Goal: Task Accomplishment & Management: Use online tool/utility

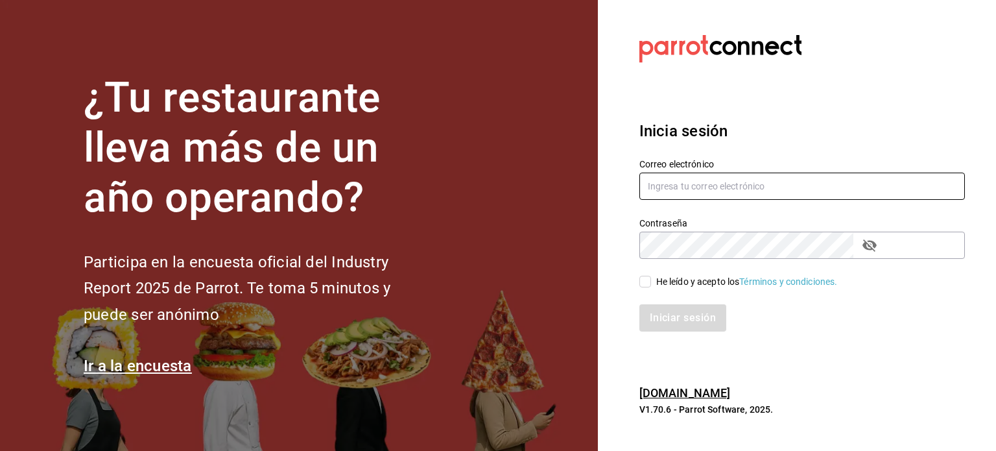
click at [678, 186] on input "text" at bounding box center [802, 186] width 326 height 27
type input "[EMAIL_ADDRESS][DOMAIN_NAME]"
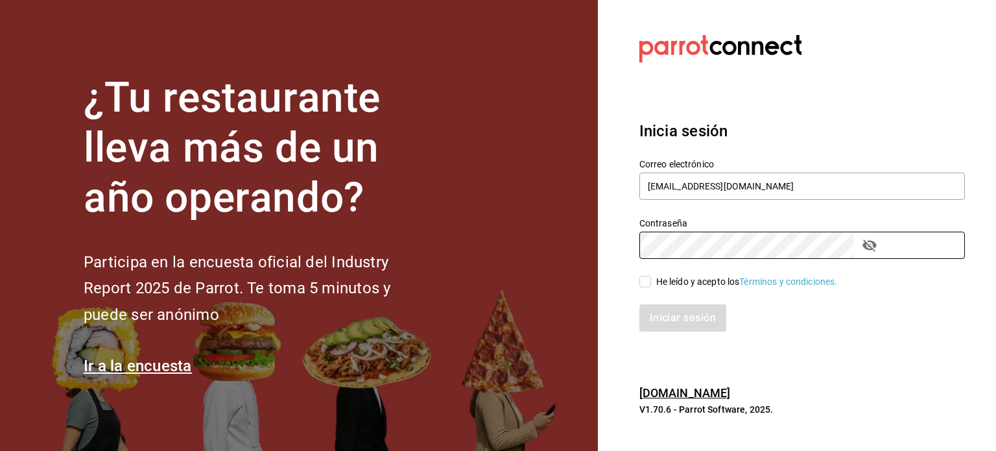
click at [646, 281] on input "He leído y acepto los Términos y condiciones." at bounding box center [645, 282] width 12 height 12
checkbox input "true"
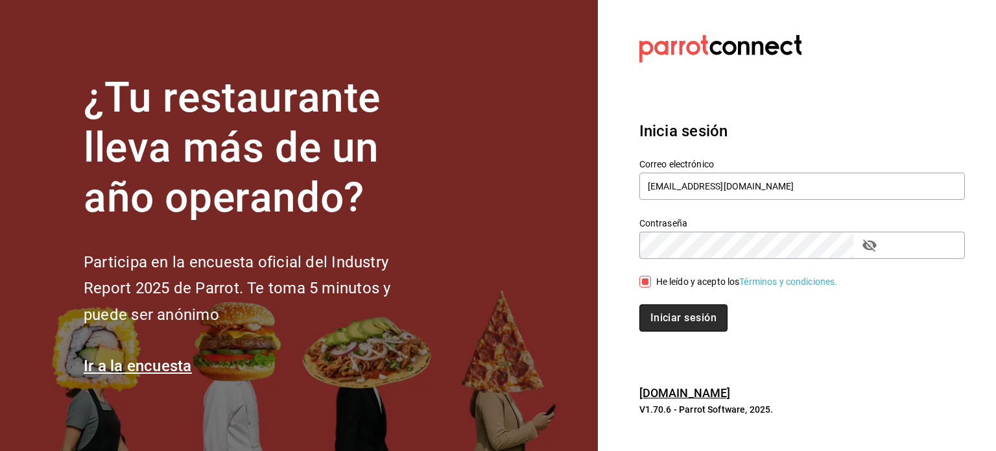
click at [669, 313] on button "Iniciar sesión" at bounding box center [683, 317] width 88 height 27
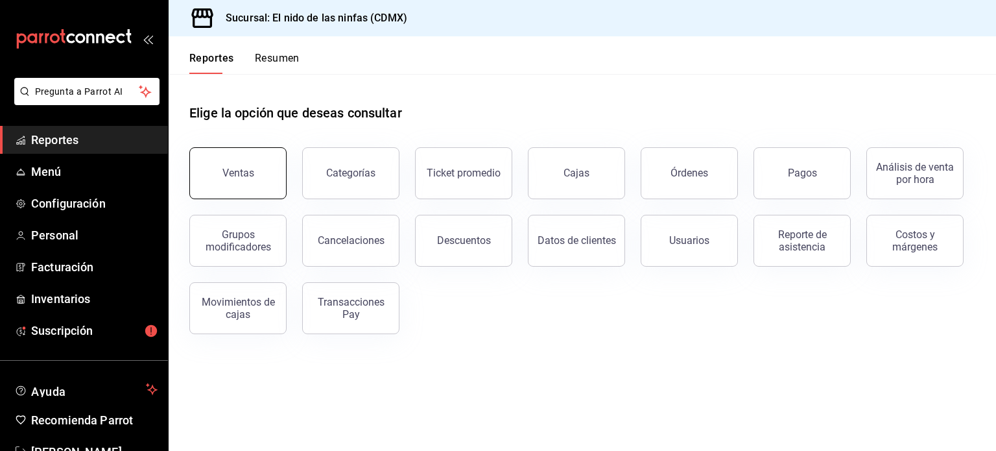
click at [219, 152] on button "Ventas" at bounding box center [237, 173] width 97 height 52
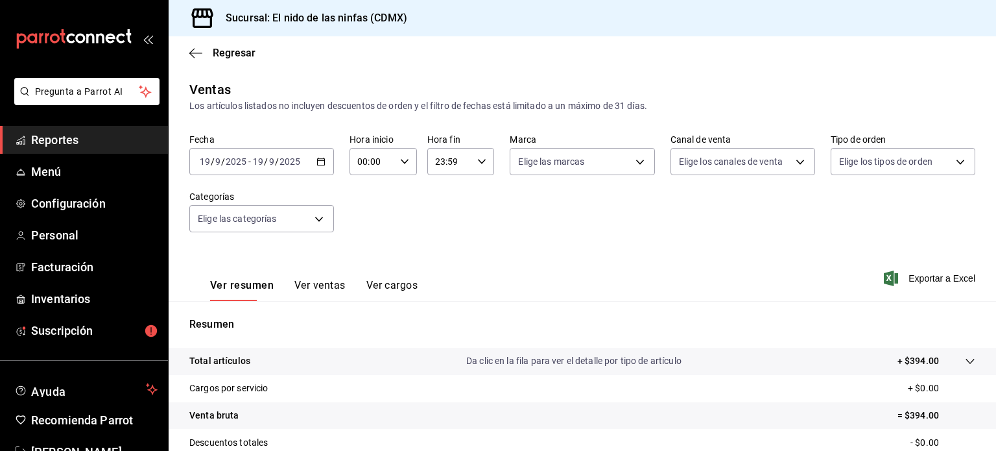
click at [316, 157] on icon "button" at bounding box center [320, 161] width 9 height 9
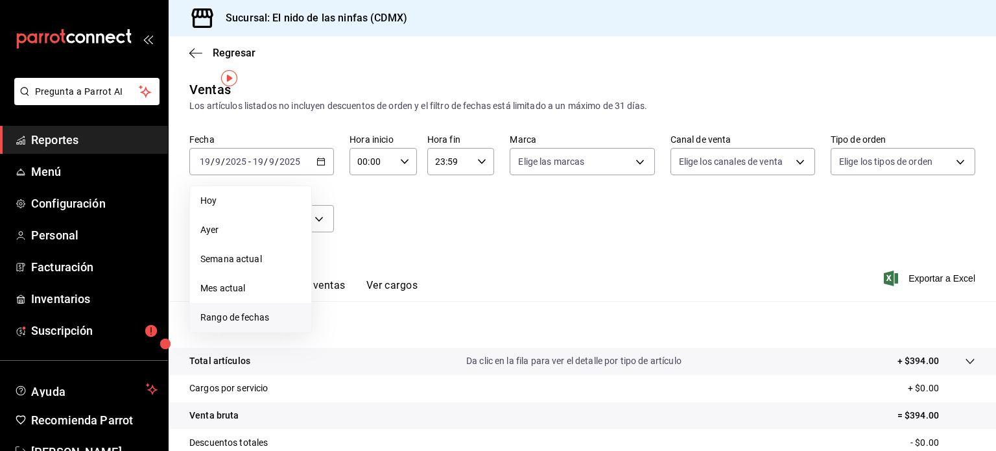
click at [235, 311] on span "Rango de fechas" at bounding box center [250, 318] width 101 height 14
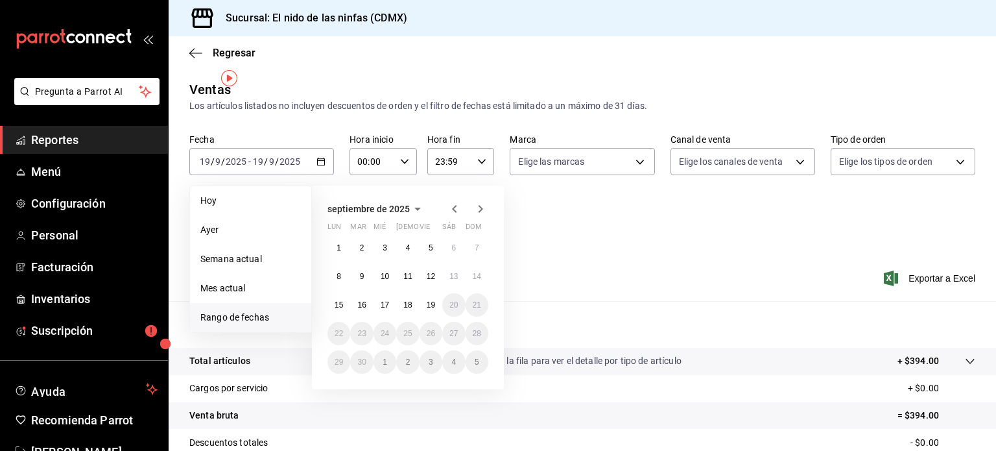
click at [447, 201] on icon "button" at bounding box center [455, 209] width 16 height 16
click at [475, 243] on abbr "1" at bounding box center [477, 247] width 5 height 9
click at [335, 380] on button "30" at bounding box center [339, 390] width 23 height 23
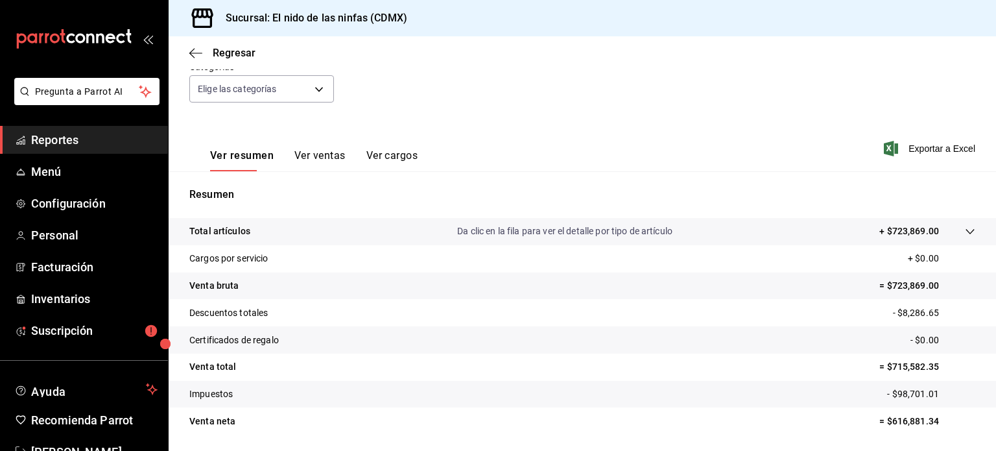
scroll to position [137, 0]
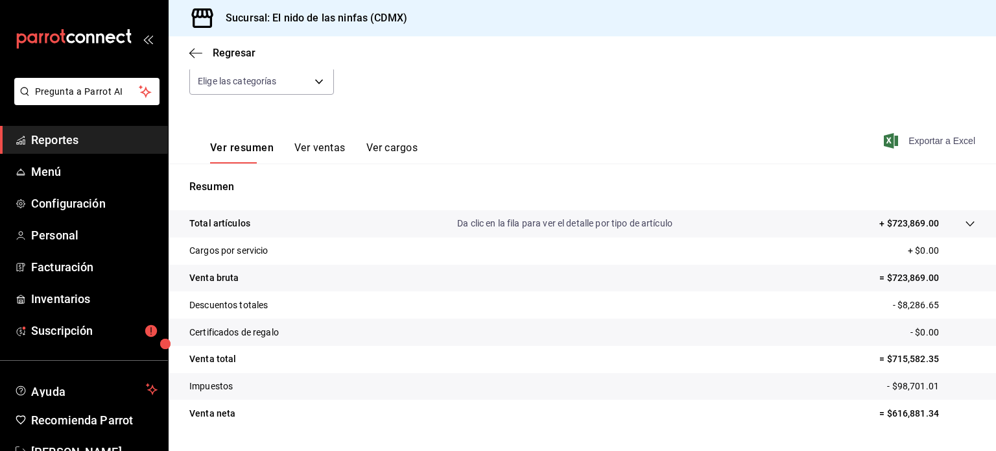
click at [931, 133] on span "Exportar a Excel" at bounding box center [931, 141] width 89 height 16
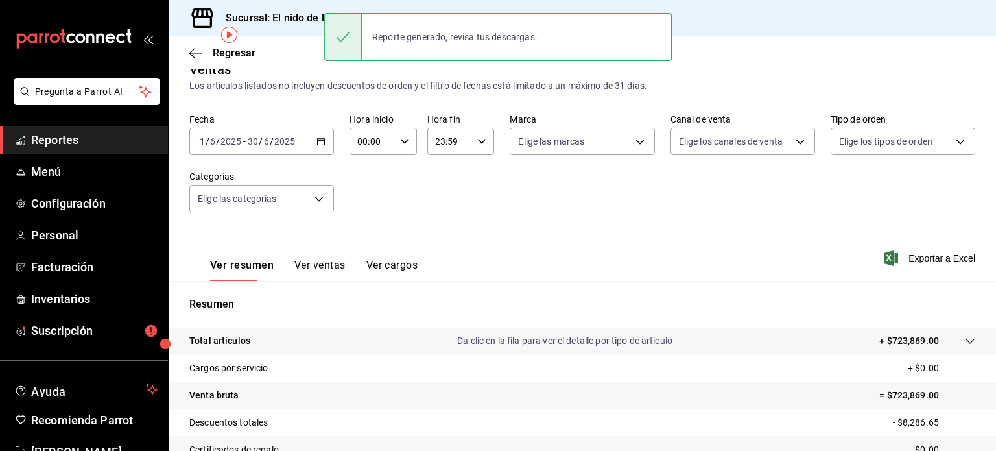
scroll to position [0, 0]
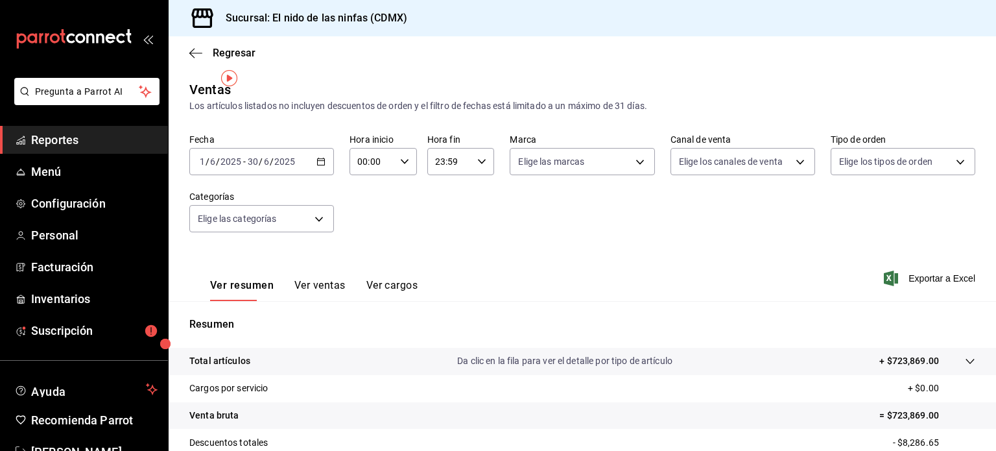
click at [316, 157] on icon "button" at bounding box center [320, 161] width 9 height 9
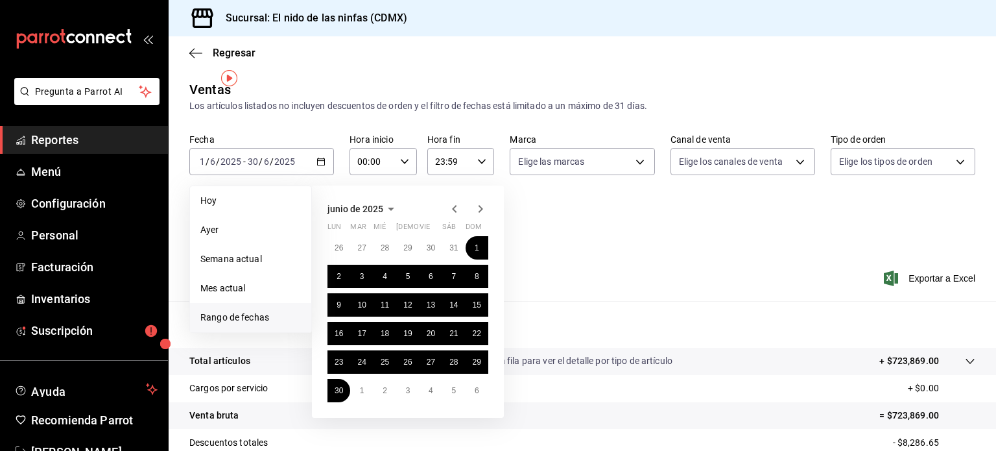
click at [473, 201] on icon "button" at bounding box center [481, 209] width 16 height 16
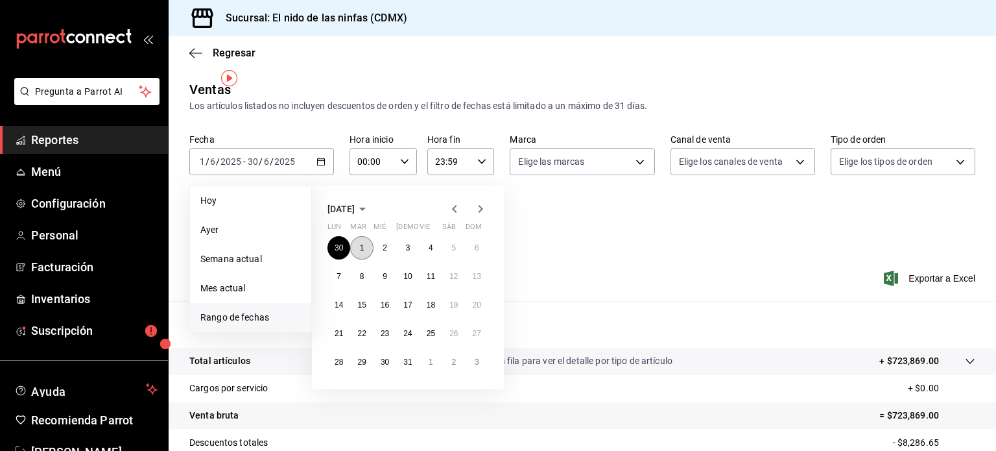
click at [361, 236] on button "1" at bounding box center [361, 247] width 23 height 23
click at [406, 357] on abbr "31" at bounding box center [407, 361] width 8 height 9
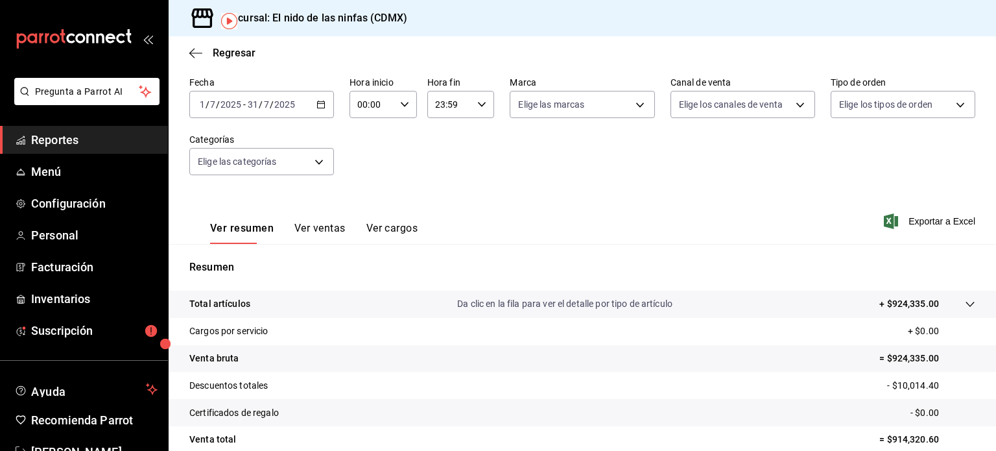
scroll to position [65, 0]
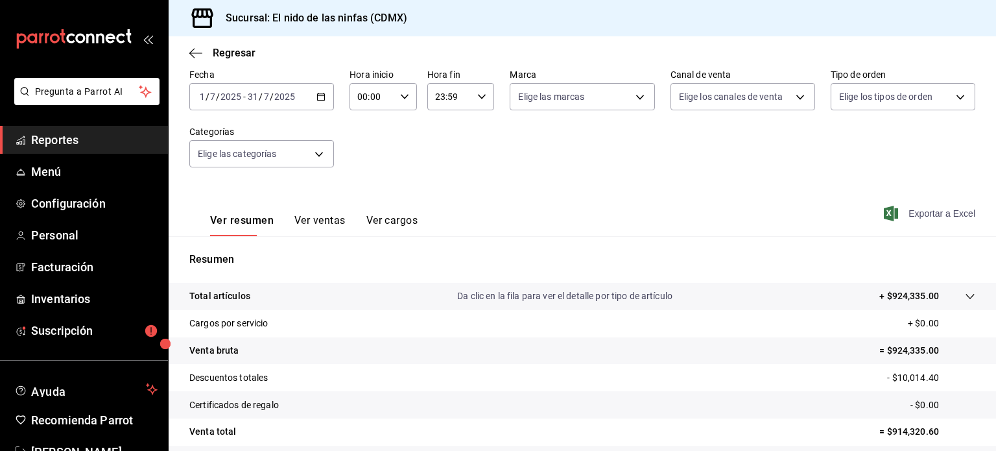
click at [920, 206] on span "Exportar a Excel" at bounding box center [931, 214] width 89 height 16
click at [318, 95] on \(Stroke\) "button" at bounding box center [321, 95] width 7 height 1
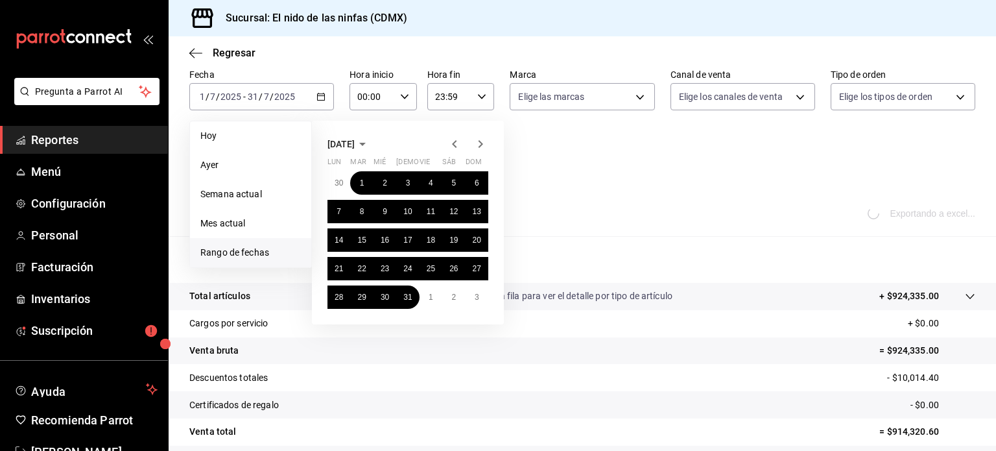
click at [473, 136] on icon "button" at bounding box center [481, 144] width 16 height 16
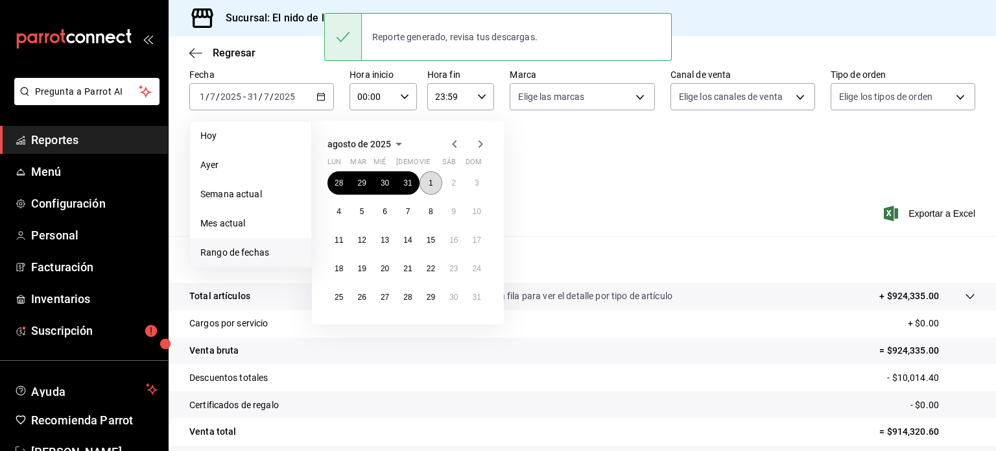
click at [429, 178] on abbr "1" at bounding box center [431, 182] width 5 height 9
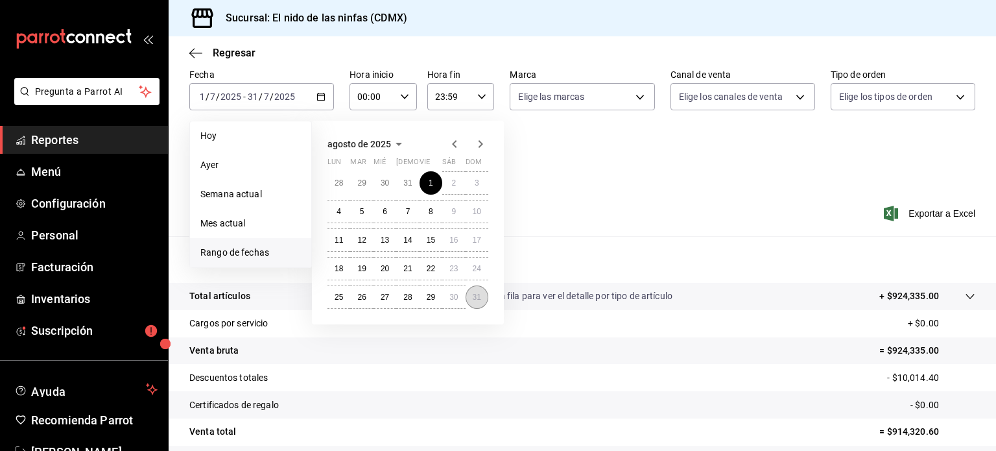
click at [473, 293] on abbr "31" at bounding box center [477, 297] width 8 height 9
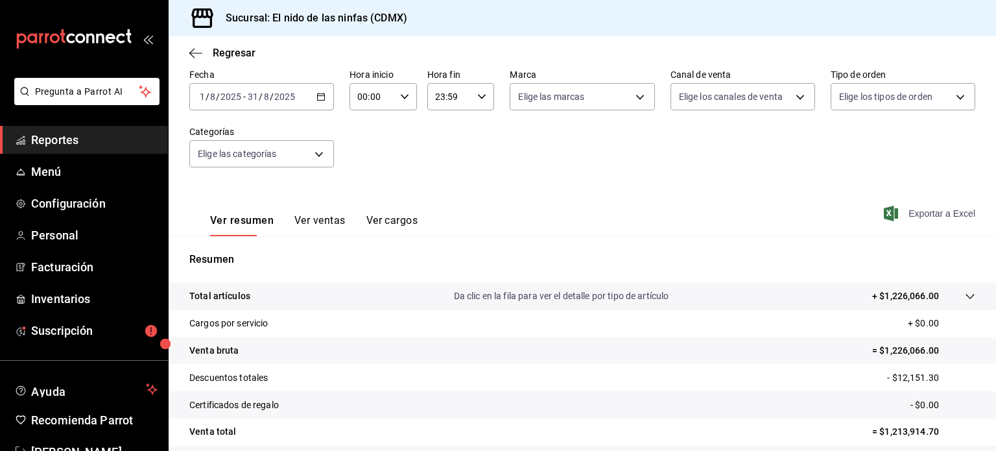
click at [919, 206] on span "Exportar a Excel" at bounding box center [931, 214] width 89 height 16
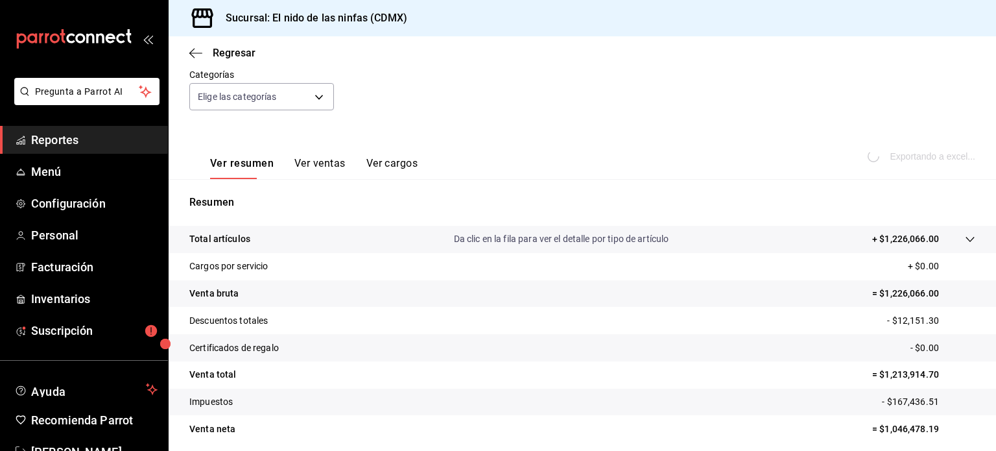
scroll to position [130, 0]
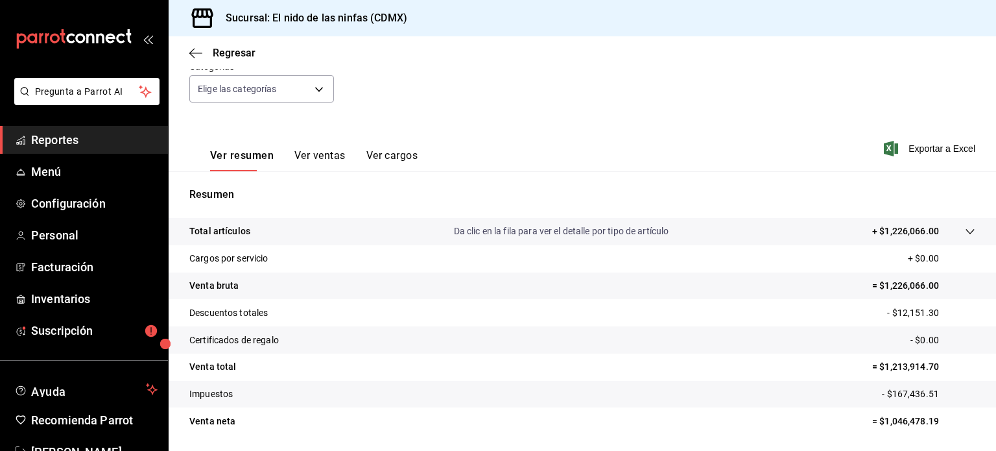
click at [947, 91] on div "Fecha 2025-08-01 1 / 8 / 2025 - 2025-08-31 31 / 8 / 2025 Hora inicio 00:00 Hora…" at bounding box center [582, 61] width 786 height 114
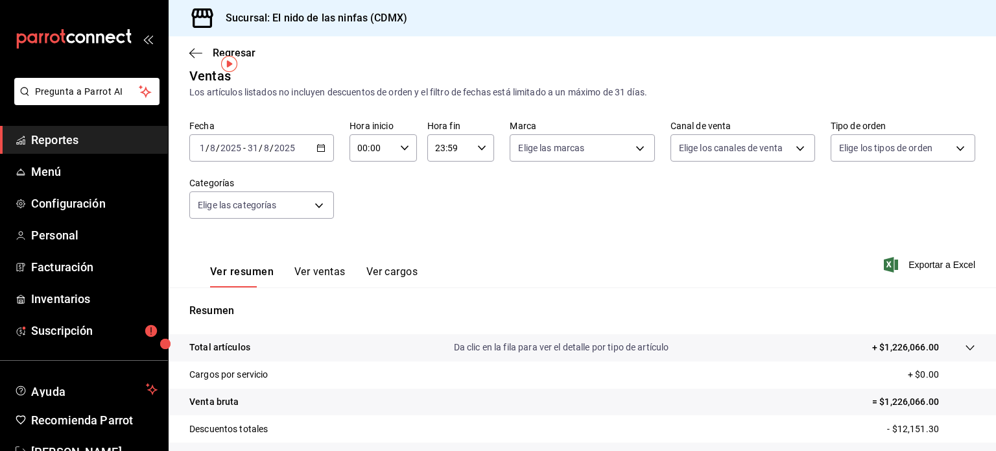
scroll to position [0, 0]
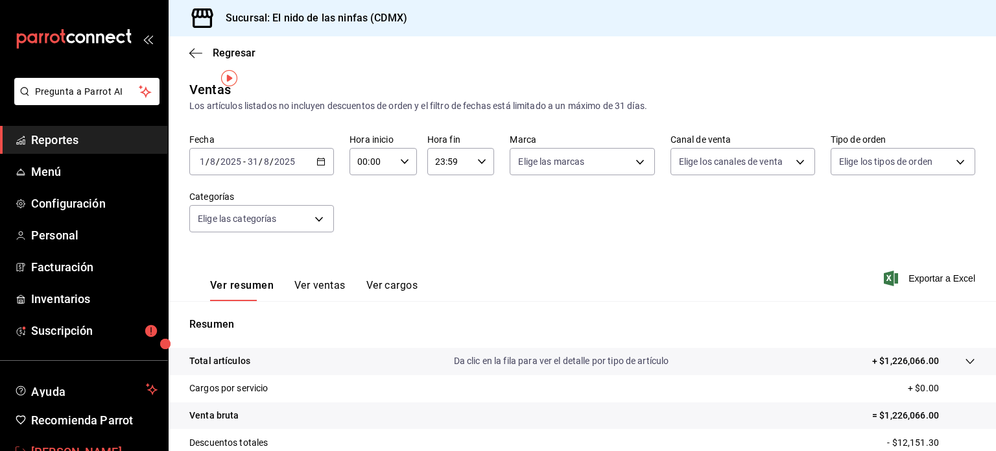
click at [50, 443] on span "Felipe Nájera" at bounding box center [94, 452] width 126 height 18
